Goal: Information Seeking & Learning: Understand process/instructions

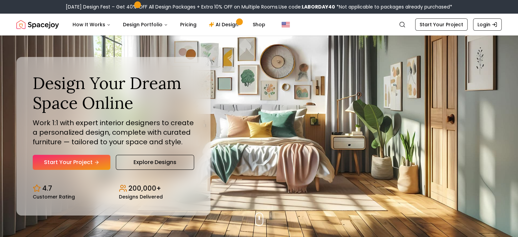
click at [237, 68] on div "Design Your Dream Space Online Work 1:1 with expert interior designers to creat…" at bounding box center [259, 135] width 518 height 201
click at [215, 25] on link "AI Design" at bounding box center [224, 25] width 43 height 14
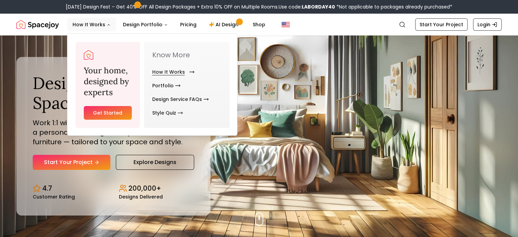
click at [177, 70] on link "How It Works" at bounding box center [171, 72] width 39 height 14
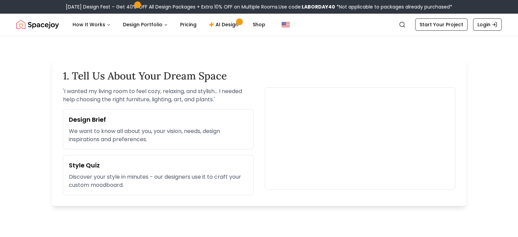
scroll to position [102, 0]
